Goal: Check status: Check status

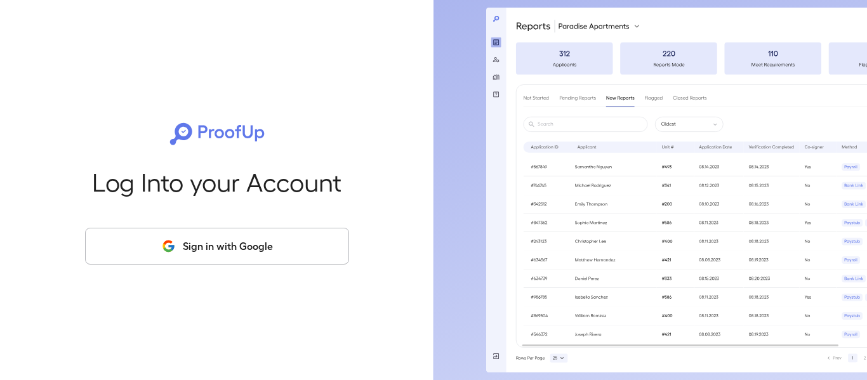
click at [310, 255] on button "Sign in with Google" at bounding box center [217, 246] width 264 height 37
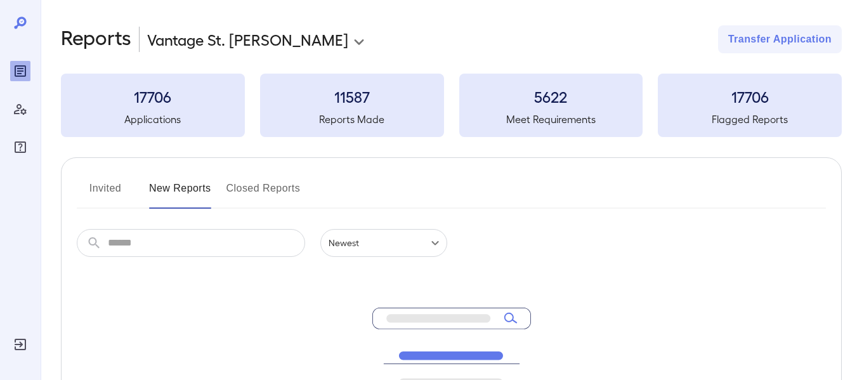
click at [98, 188] on button "Invited" at bounding box center [105, 193] width 57 height 30
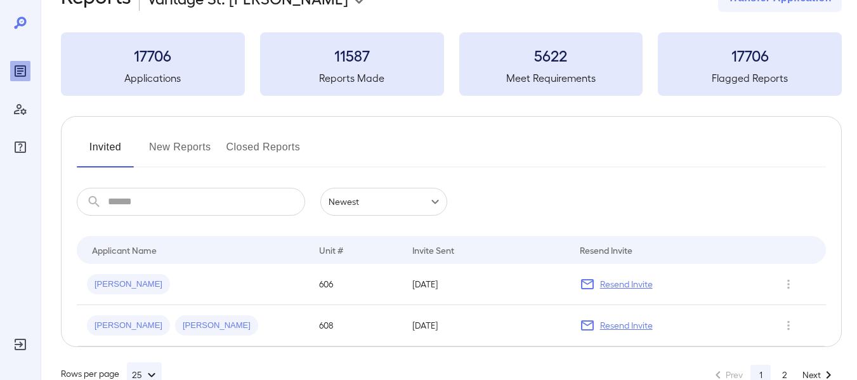
scroll to position [63, 0]
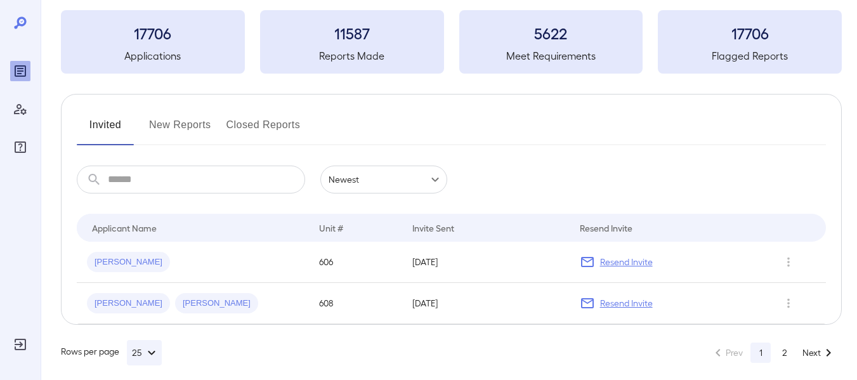
click at [188, 129] on button "New Reports" at bounding box center [180, 130] width 62 height 30
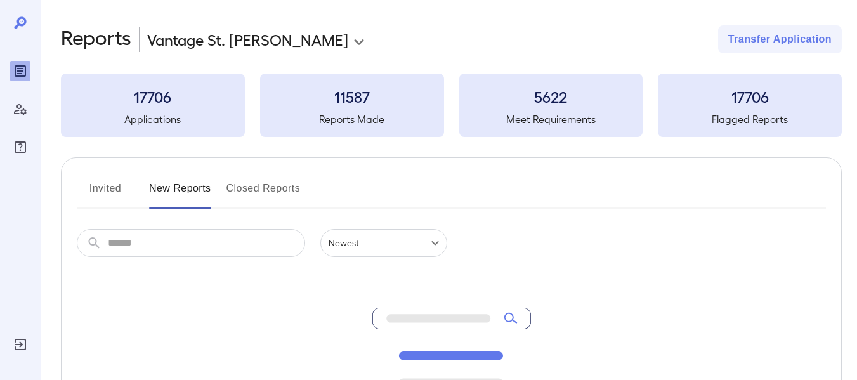
click at [498, 187] on div "Invited New Reports Closed Reports" at bounding box center [452, 193] width 750 height 30
click at [260, 190] on button "Closed Reports" at bounding box center [264, 193] width 74 height 30
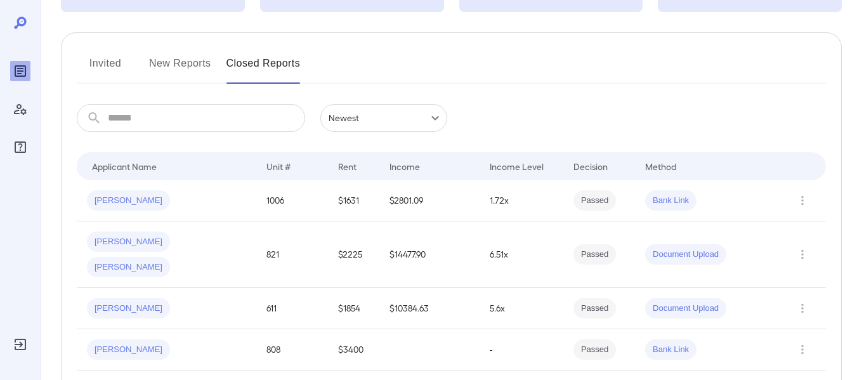
scroll to position [63, 0]
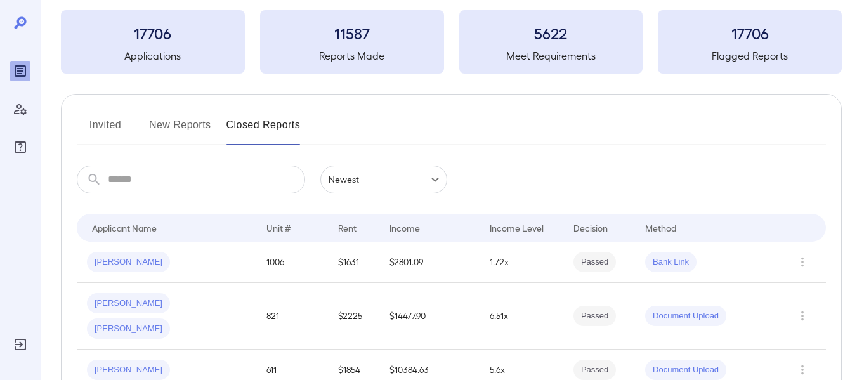
click at [166, 129] on button "New Reports" at bounding box center [180, 130] width 62 height 30
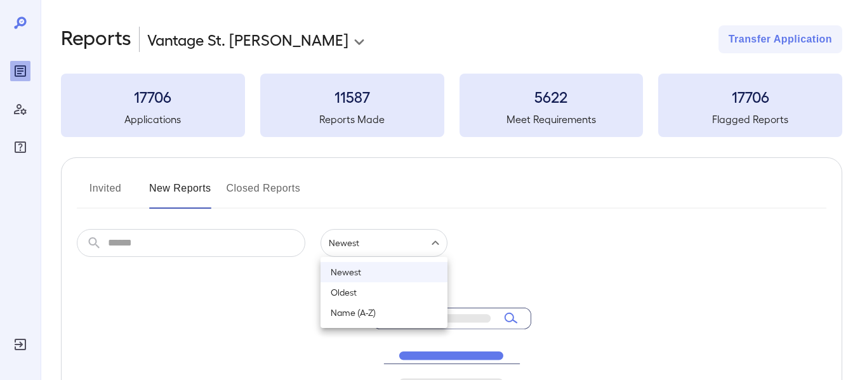
click at [414, 243] on body "**********" at bounding box center [433, 190] width 867 height 380
click at [360, 293] on li "Oldest" at bounding box center [384, 292] width 127 height 20
type input "******"
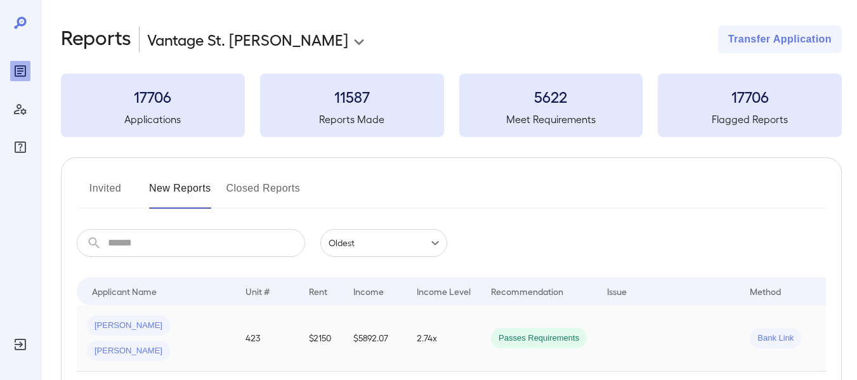
click at [342, 331] on td "$2150" at bounding box center [321, 338] width 44 height 67
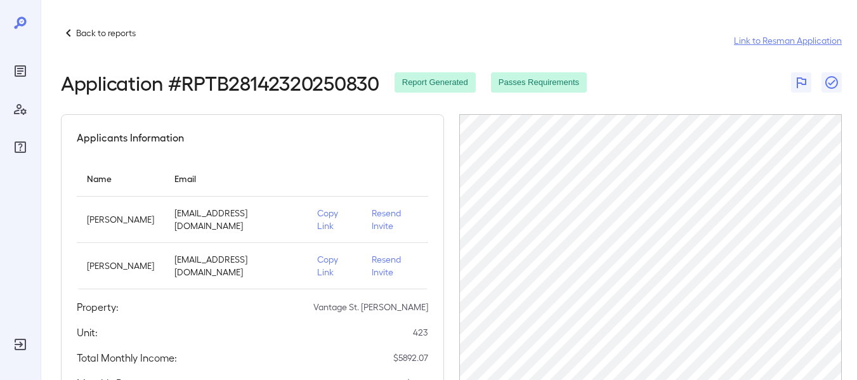
click at [743, 43] on link "Link to Resman Application" at bounding box center [788, 40] width 108 height 13
